Goal: Transaction & Acquisition: Purchase product/service

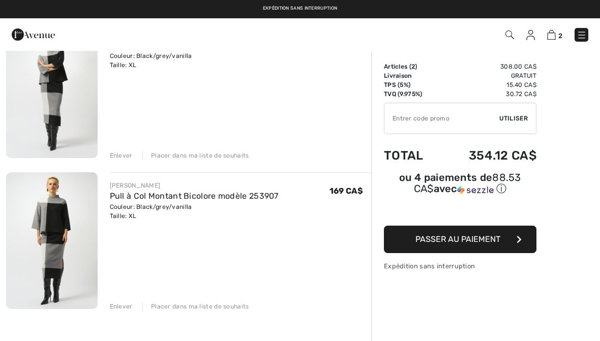
scroll to position [110, 0]
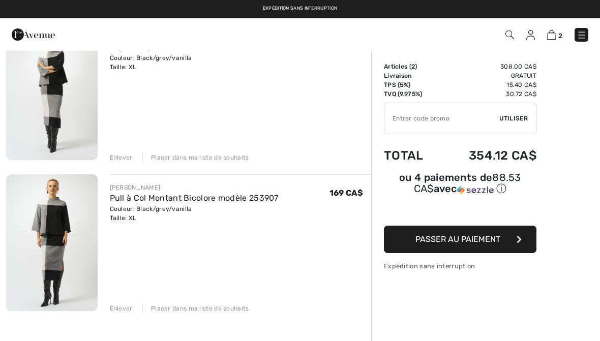
click at [127, 306] on div "Enlever" at bounding box center [121, 308] width 23 height 9
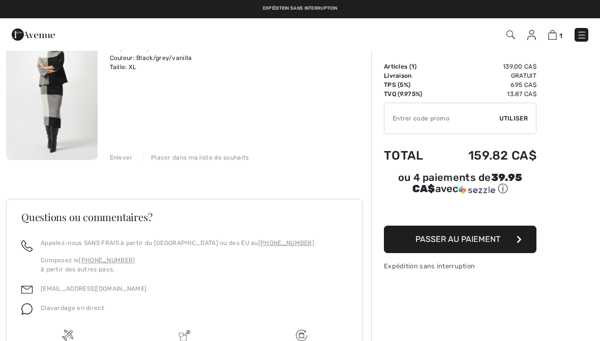
click at [122, 160] on div "Enlever" at bounding box center [121, 157] width 23 height 9
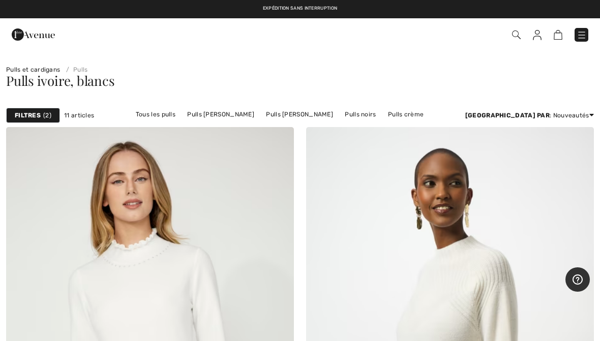
click at [145, 110] on link "Tous les pulls" at bounding box center [156, 114] width 50 height 13
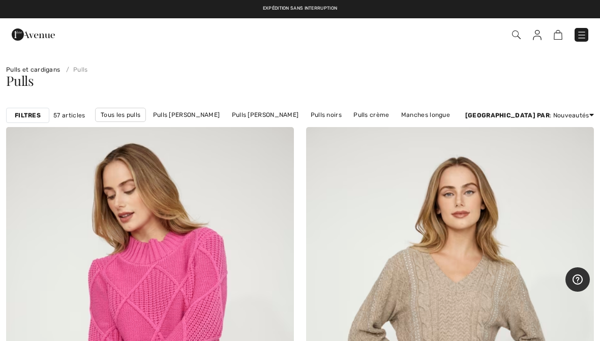
click at [204, 112] on link "Pulls Joseph Ribkoff" at bounding box center [186, 114] width 77 height 13
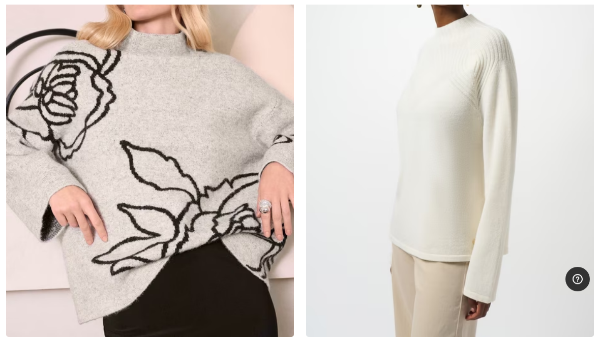
scroll to position [1213, 0]
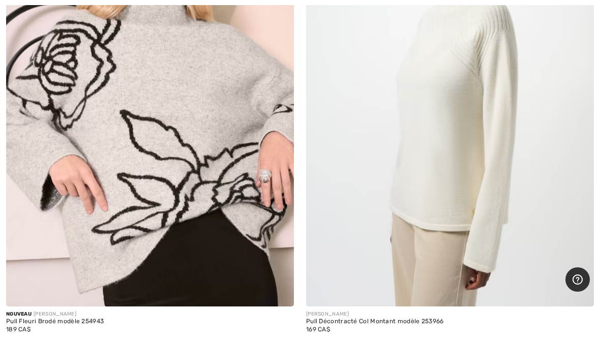
click at [64, 239] on img at bounding box center [150, 91] width 288 height 432
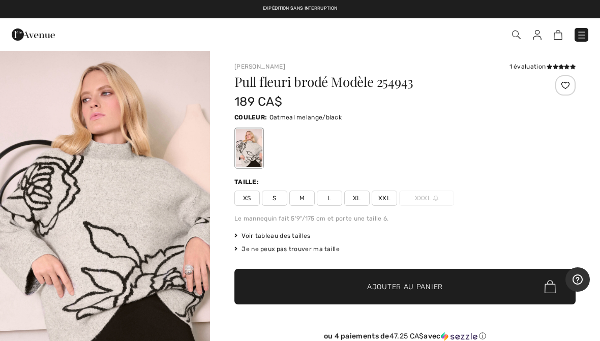
click at [171, 216] on img "1 / 6" at bounding box center [105, 207] width 210 height 315
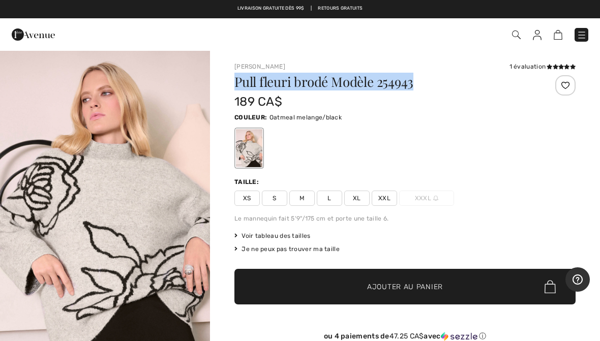
click at [171, 206] on img "1 / 6" at bounding box center [105, 207] width 210 height 315
